Goal: Transaction & Acquisition: Purchase product/service

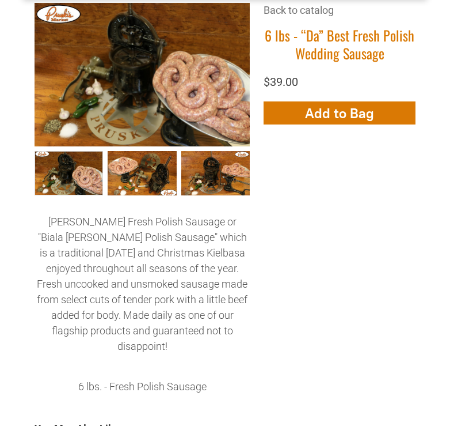
scroll to position [264, 0]
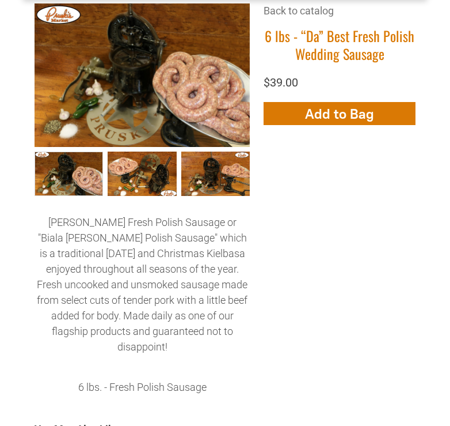
click at [360, 115] on span "Add to Bag" at bounding box center [339, 113] width 69 height 17
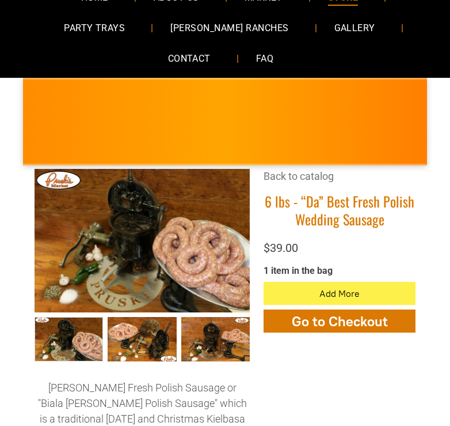
scroll to position [101, 0]
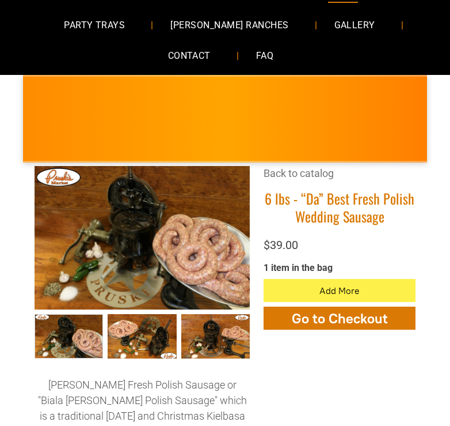
click at [371, 324] on span "Go to Checkout" at bounding box center [340, 318] width 96 height 17
